Goal: Information Seeking & Learning: Find specific fact

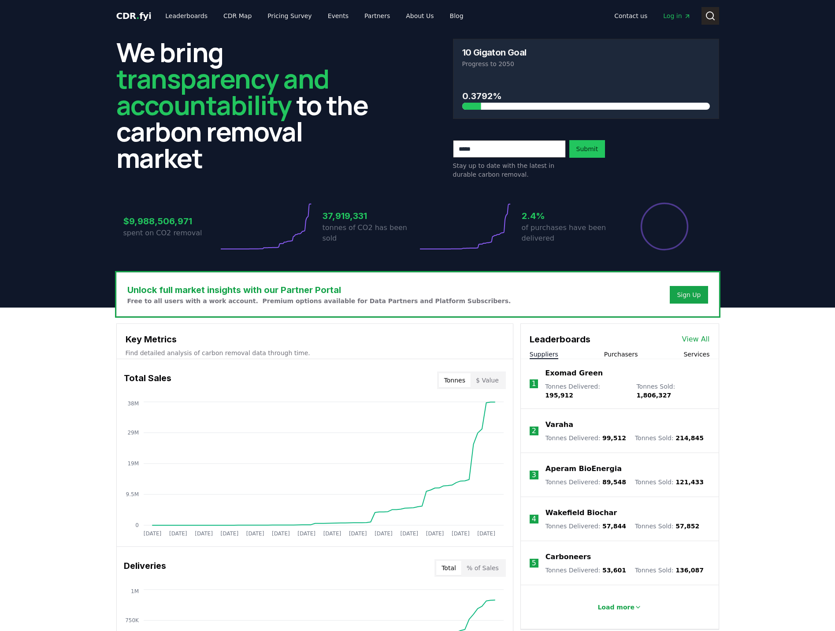
click at [713, 17] on circle at bounding box center [710, 15] width 7 height 7
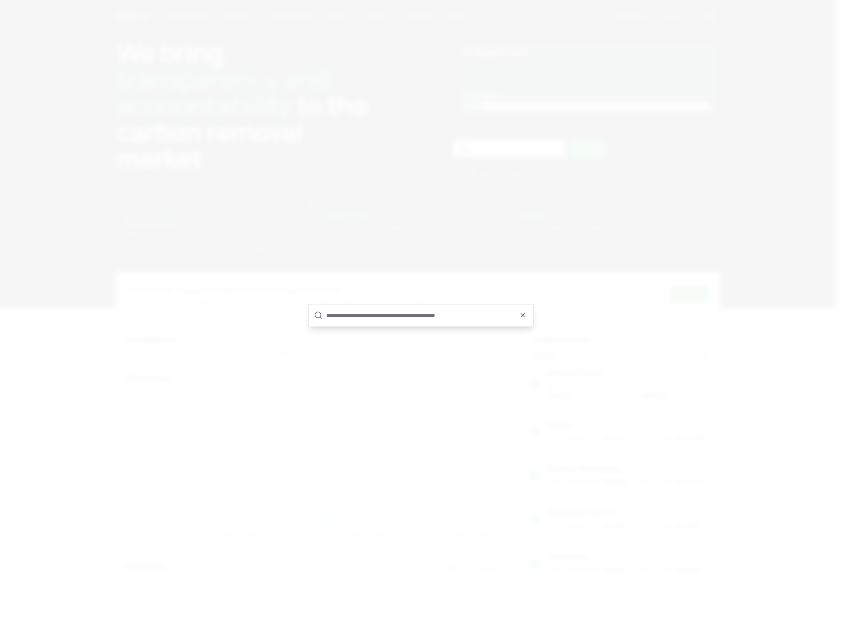
click at [365, 317] on input "text" at bounding box center [427, 315] width 202 height 21
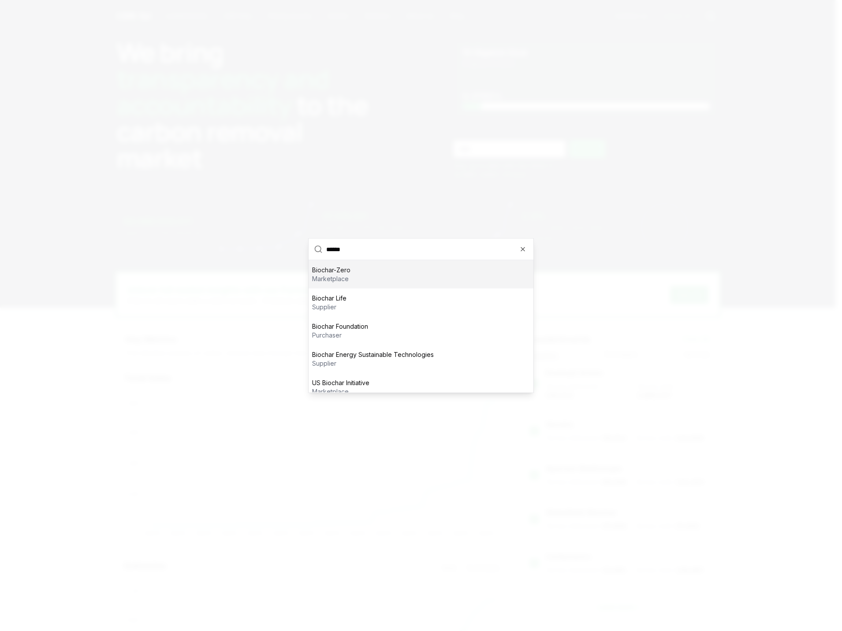
type input "*******"
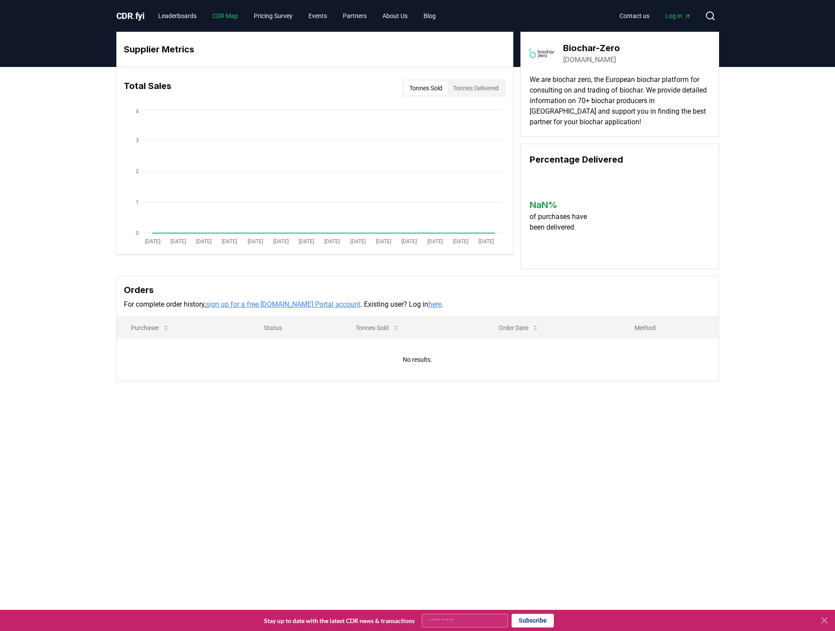
click at [227, 10] on link "CDR Map" at bounding box center [225, 16] width 40 height 16
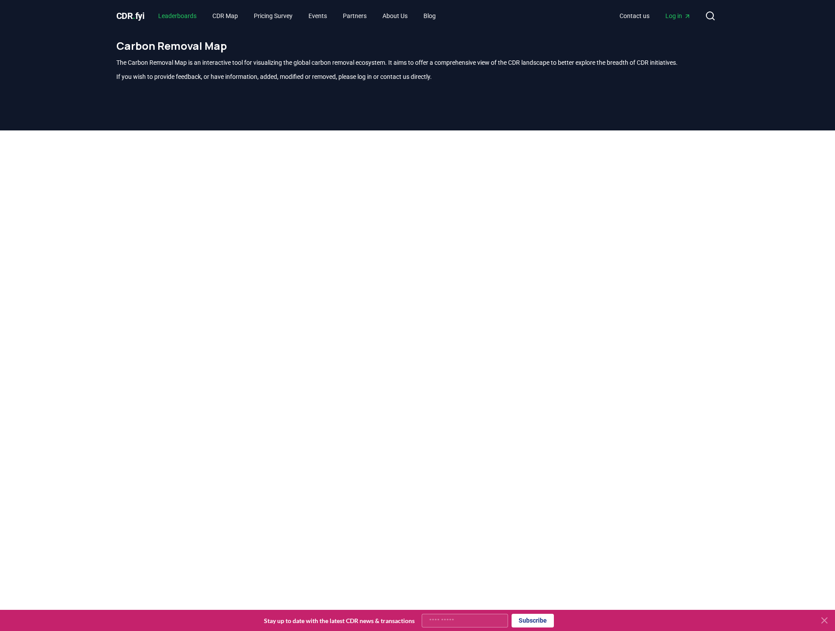
click at [183, 18] on link "Leaderboards" at bounding box center [177, 16] width 52 height 16
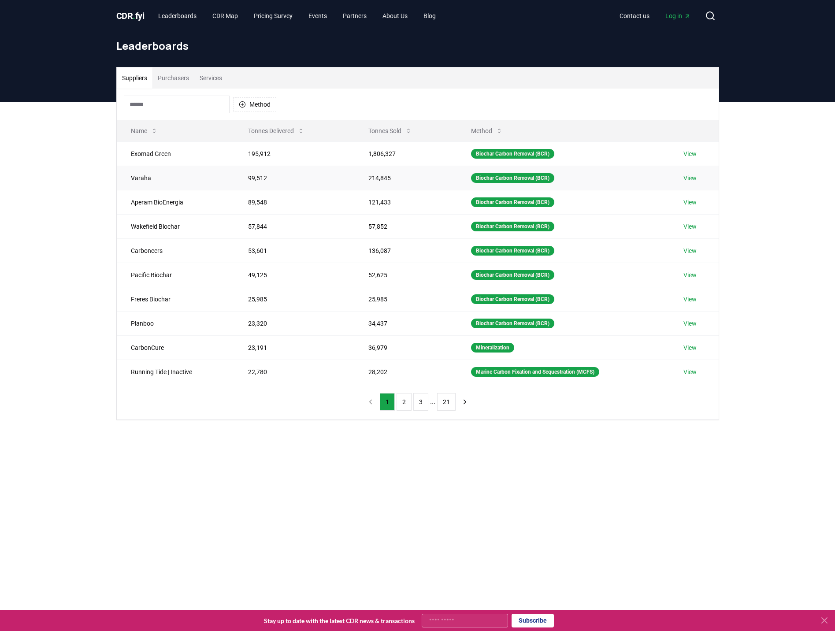
click at [152, 179] on td "Varaha" at bounding box center [175, 178] width 117 height 24
drag, startPoint x: 153, startPoint y: 174, endPoint x: 125, endPoint y: 175, distance: 27.8
click at [125, 175] on td "Varaha" at bounding box center [175, 178] width 117 height 24
copy td "Varaha"
